Goal: Task Accomplishment & Management: Complete application form

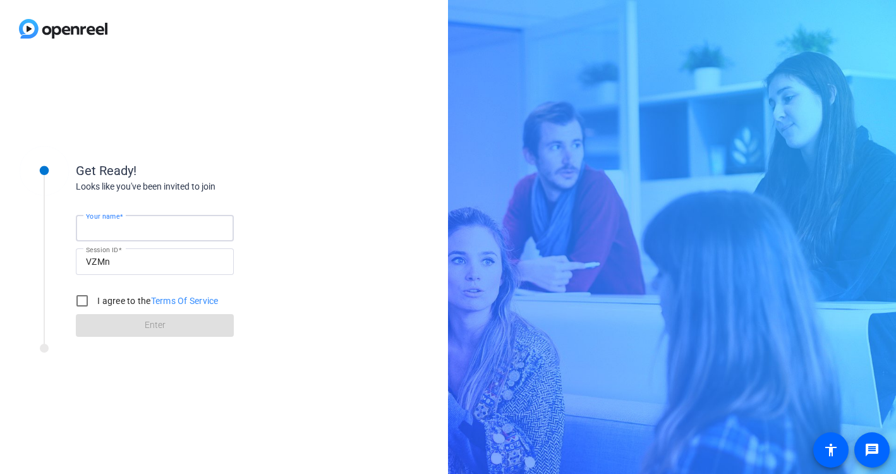
click at [173, 231] on input "Your name" at bounding box center [155, 228] width 138 height 15
type input "[PERSON_NAME]"
click at [83, 298] on input "I agree to the Terms Of Service" at bounding box center [82, 300] width 25 height 25
checkbox input "true"
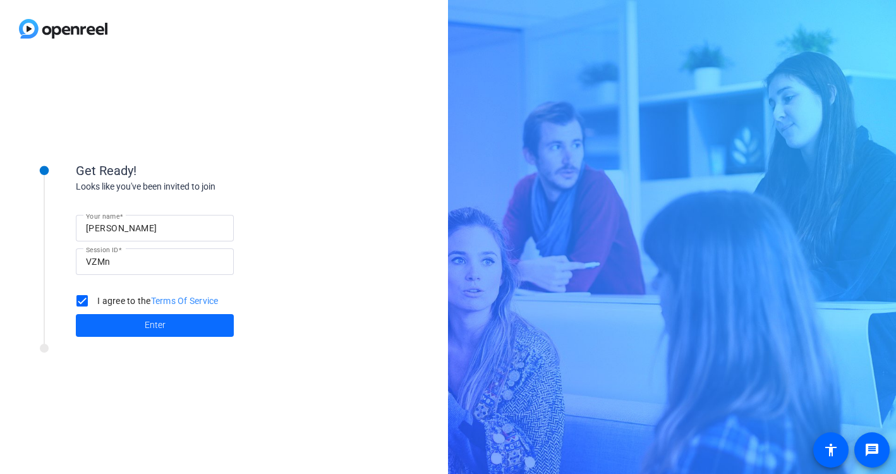
click at [118, 329] on span at bounding box center [155, 325] width 158 height 30
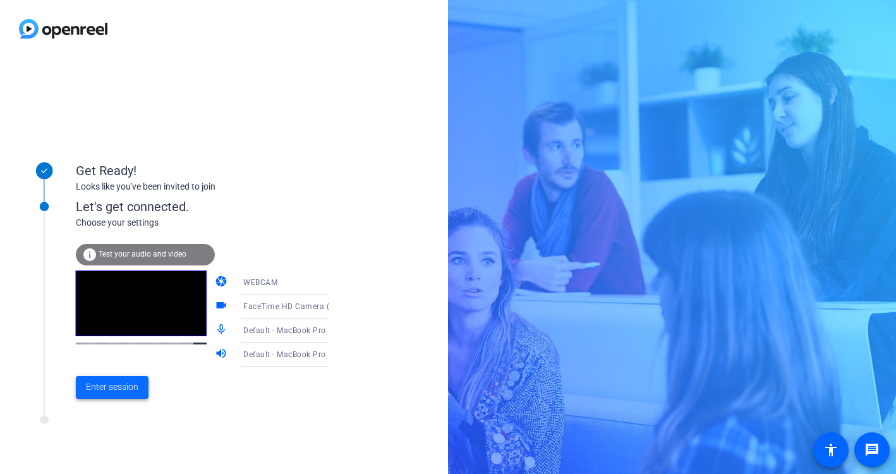
click at [114, 394] on span "Enter session" at bounding box center [112, 386] width 52 height 13
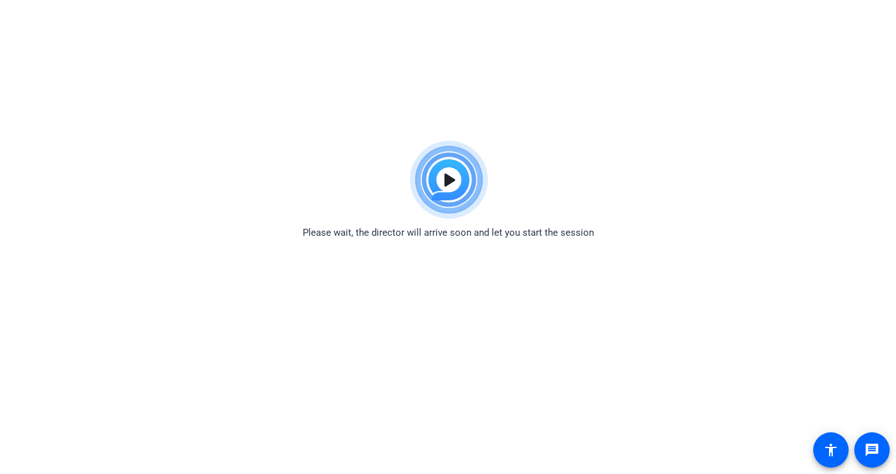
click at [438, 178] on img at bounding box center [448, 180] width 93 height 91
